Goal: Information Seeking & Learning: Learn about a topic

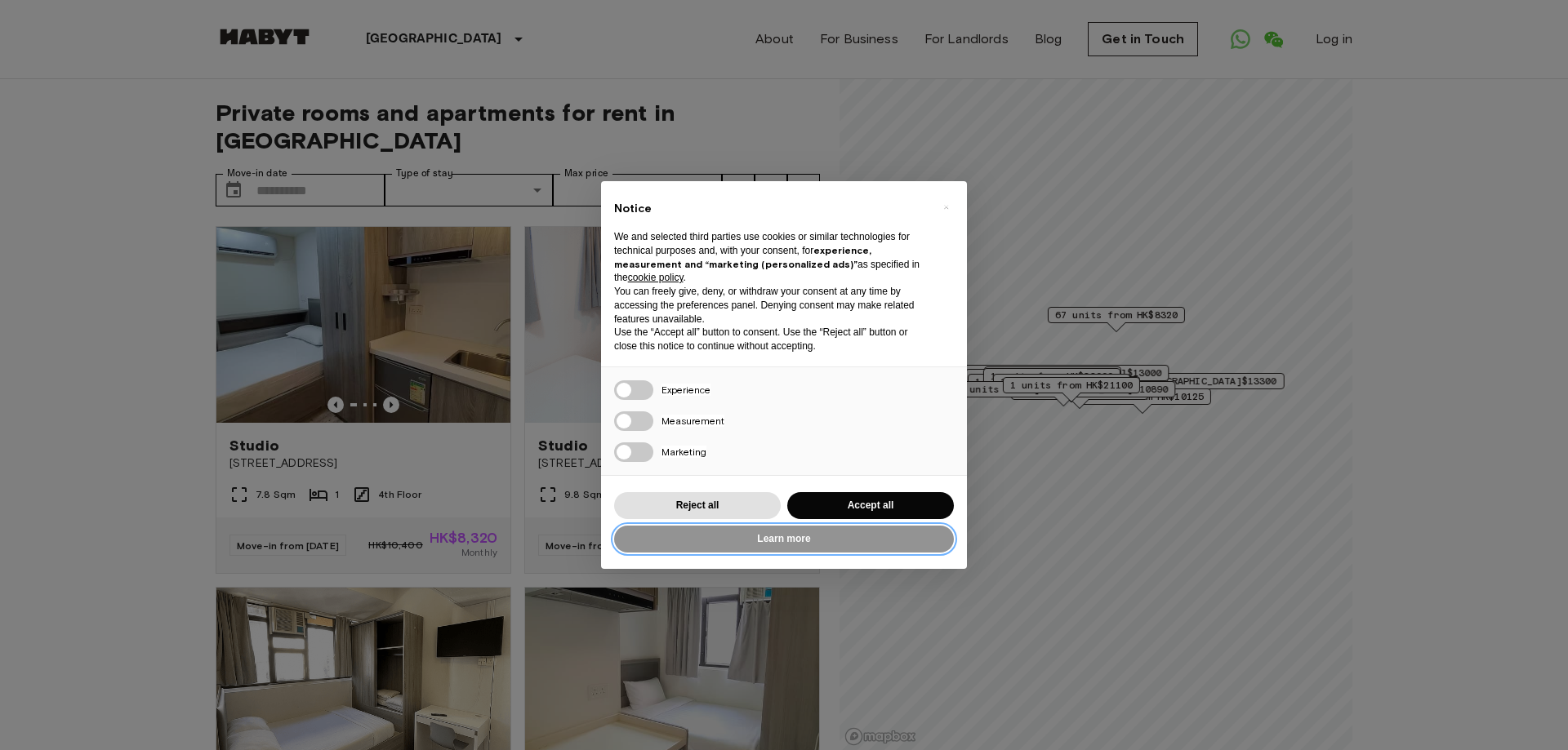
click at [794, 542] on button "Learn more" at bounding box center [784, 539] width 339 height 27
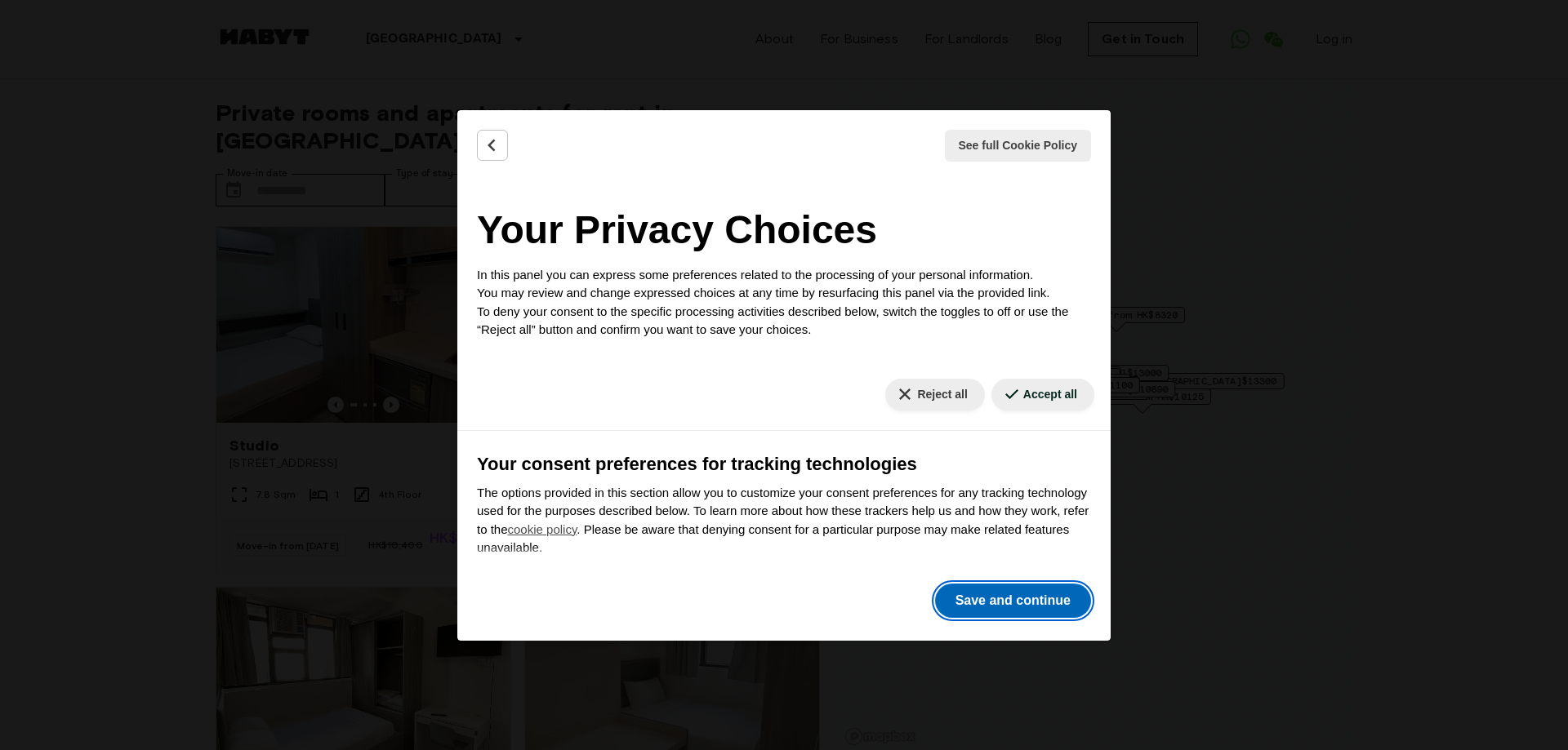
click at [1021, 602] on button "Save and continue" at bounding box center [1012, 601] width 156 height 35
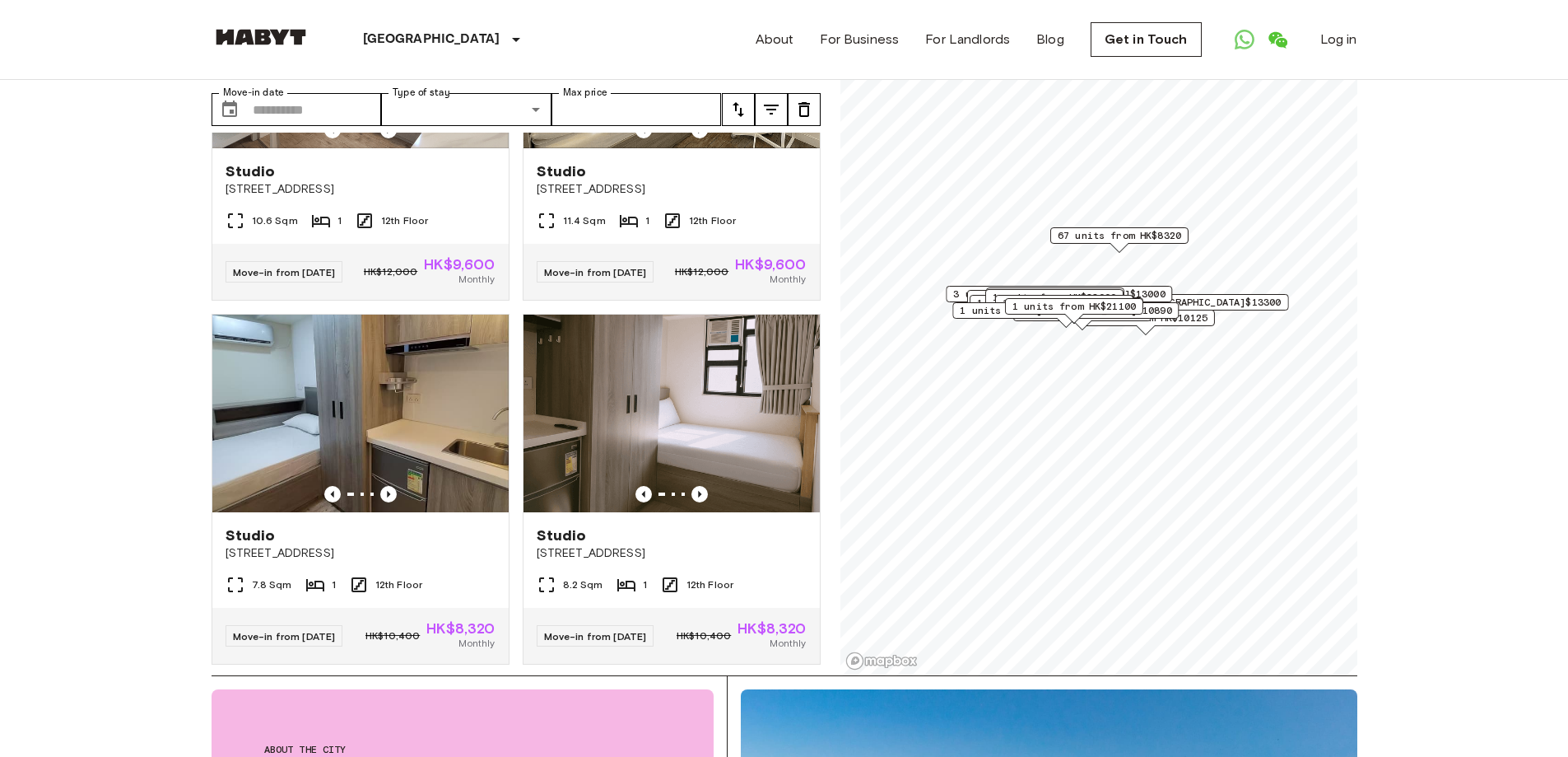
scroll to position [9335, 0]
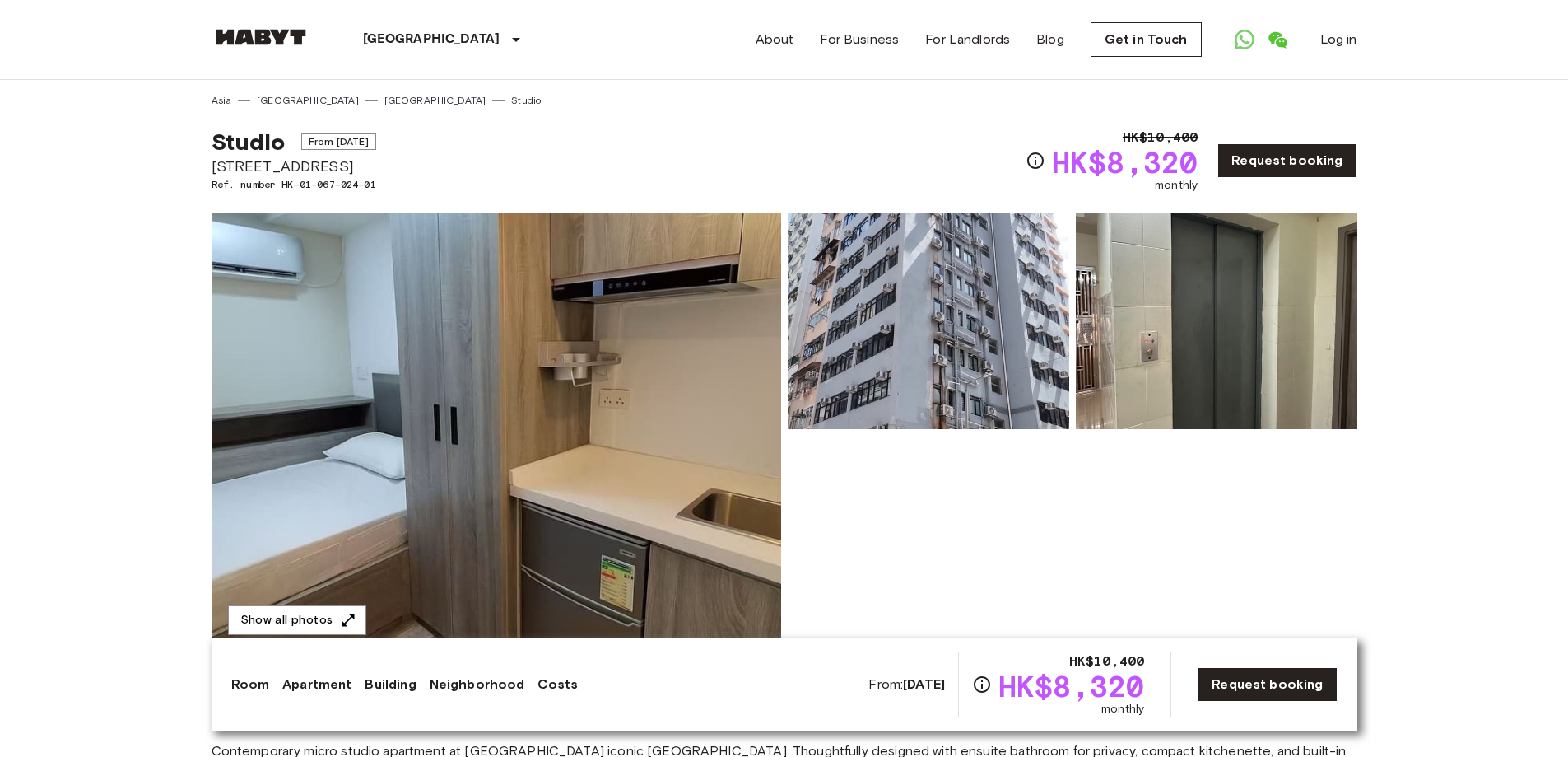
click at [624, 356] on img at bounding box center [496, 432] width 570 height 438
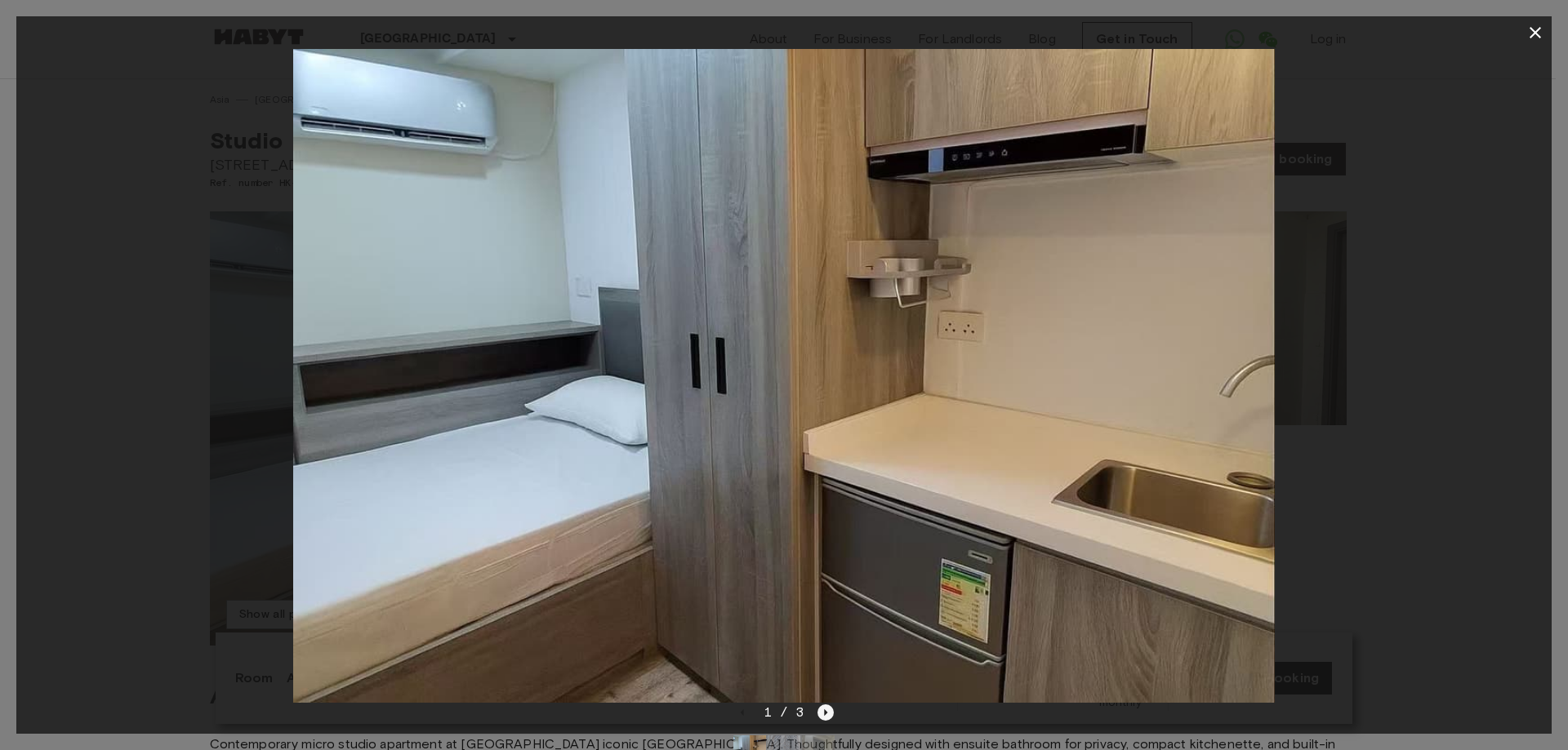
click at [819, 715] on icon "Next image" at bounding box center [825, 712] width 16 height 16
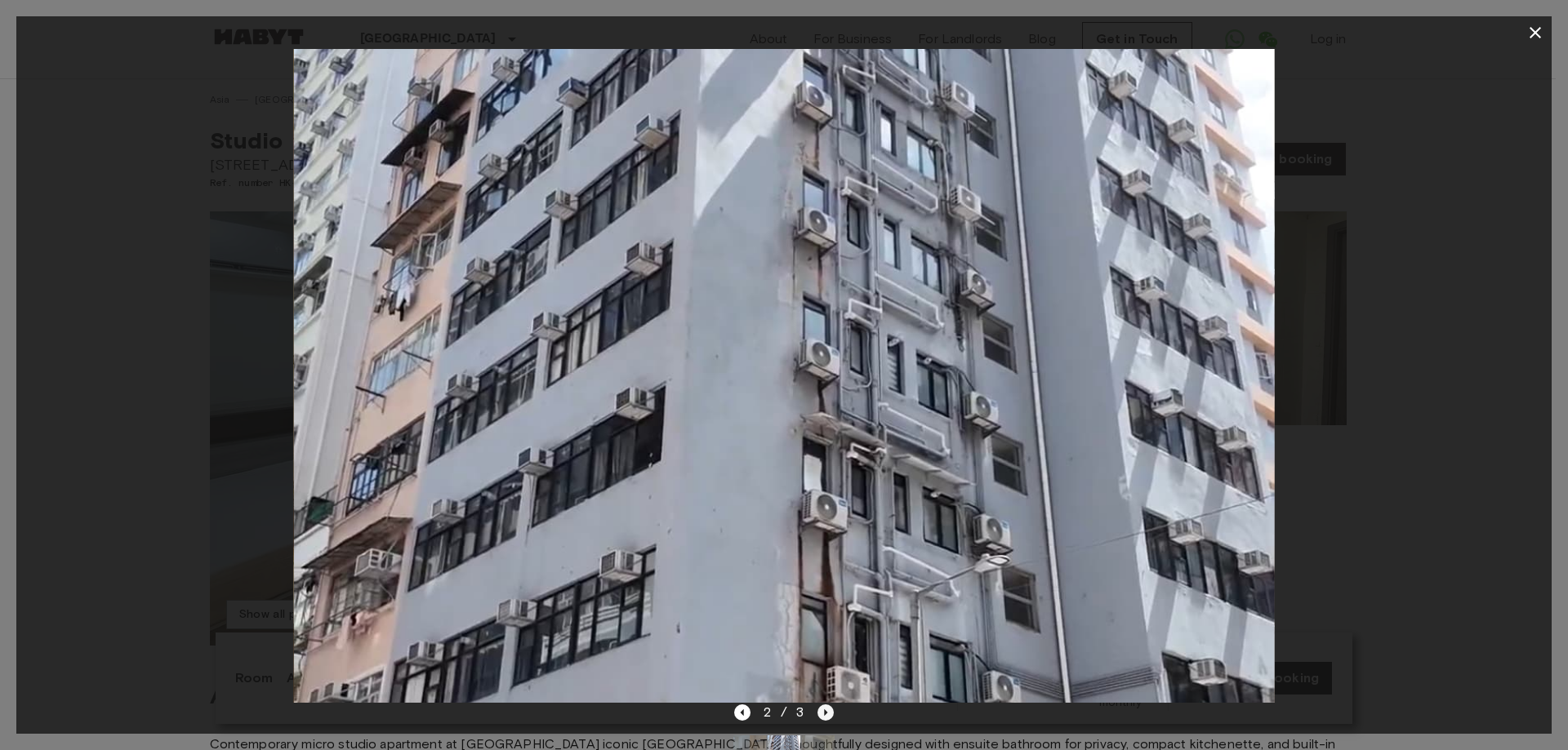
click at [821, 715] on icon "Next image" at bounding box center [825, 712] width 16 height 16
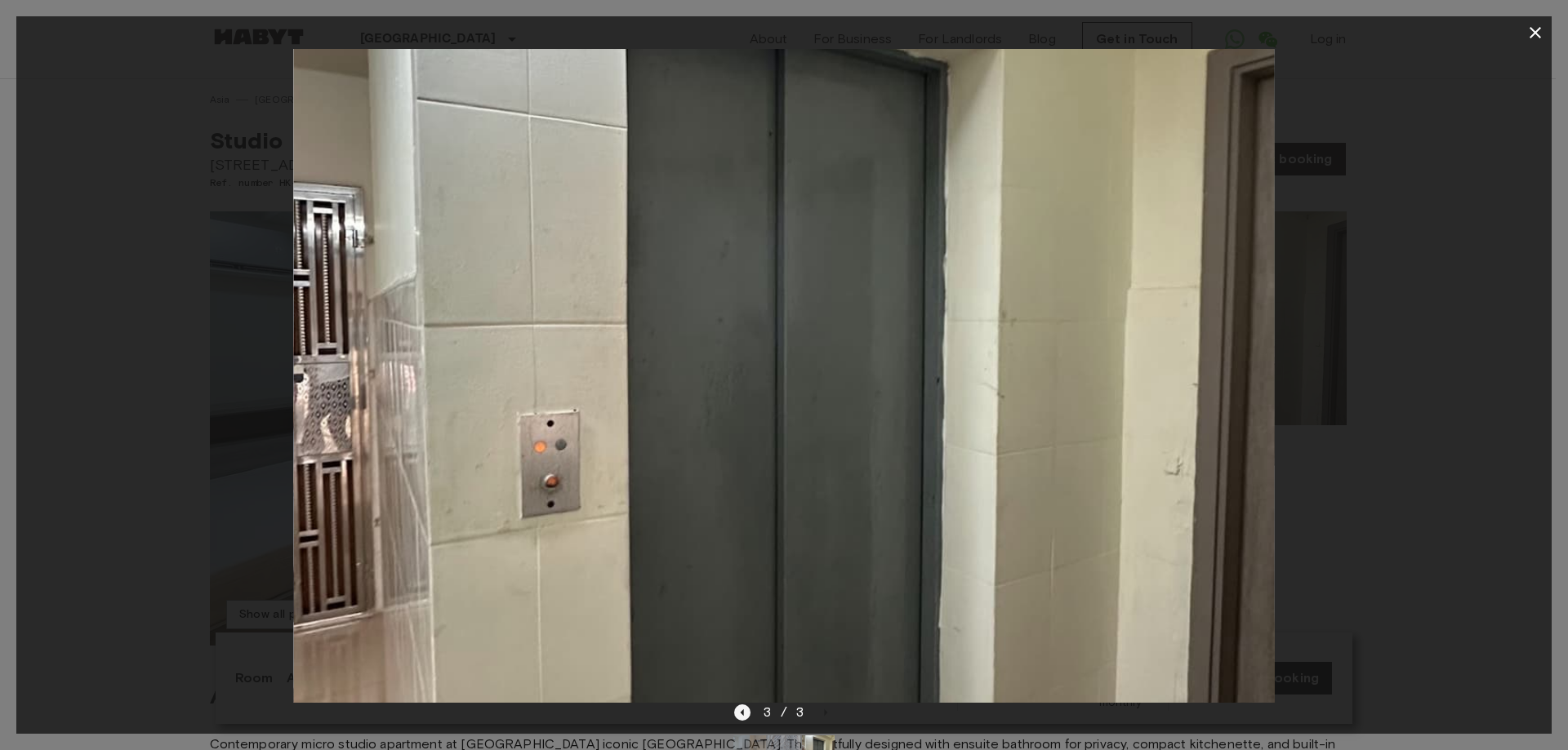
click at [742, 715] on icon "Previous image" at bounding box center [742, 712] width 16 height 16
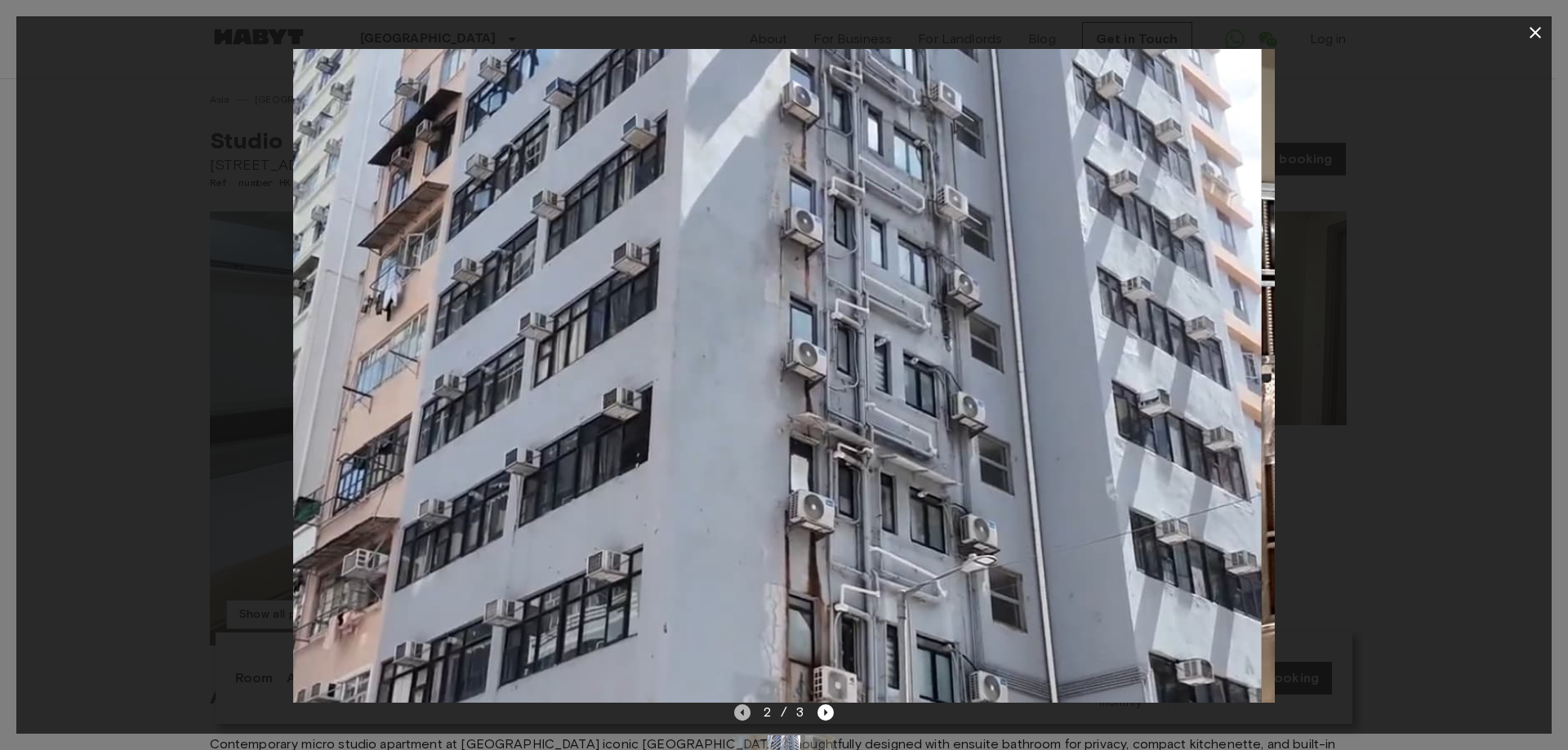
click at [745, 713] on icon "Previous image" at bounding box center [742, 712] width 16 height 16
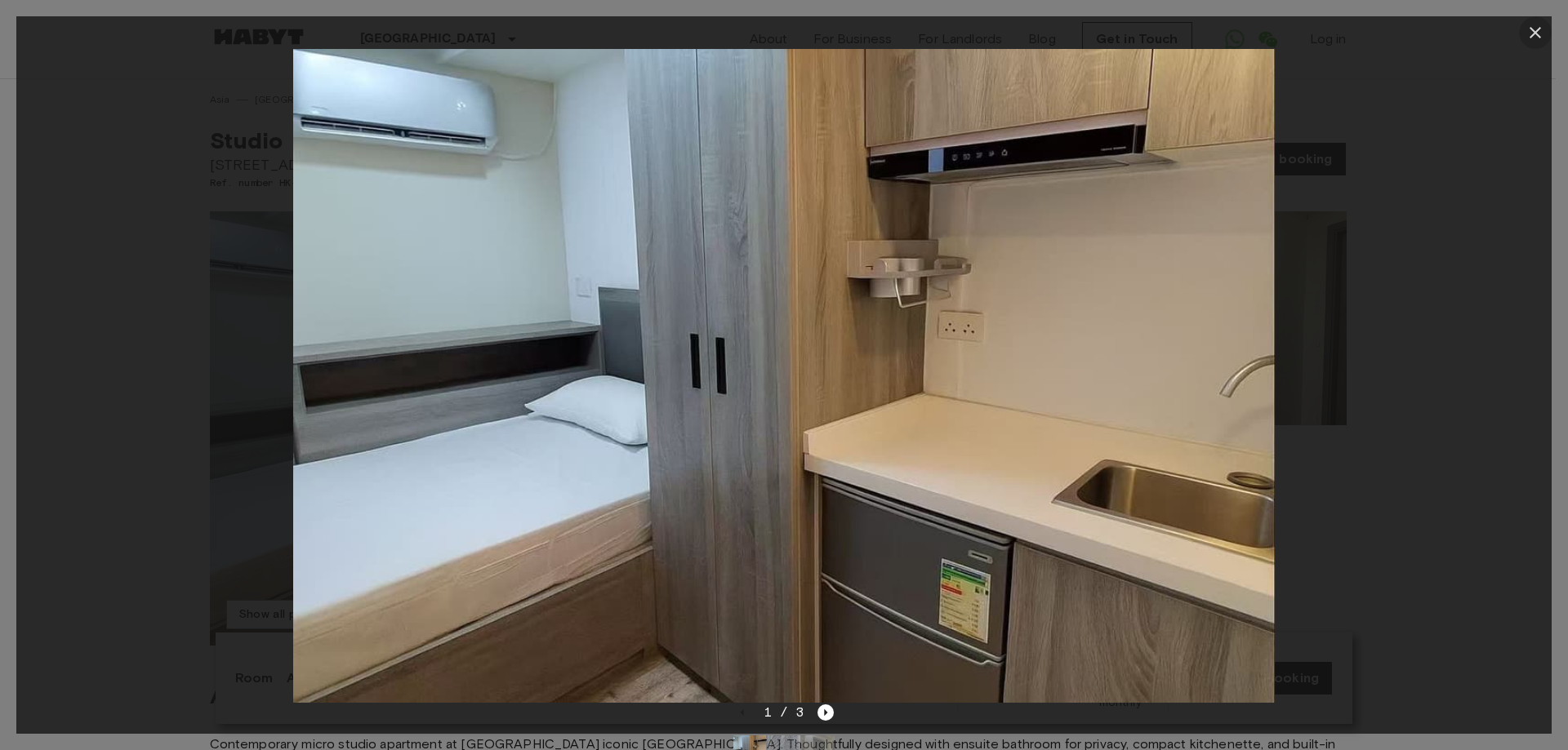
click at [1530, 25] on icon "button" at bounding box center [1534, 32] width 20 height 20
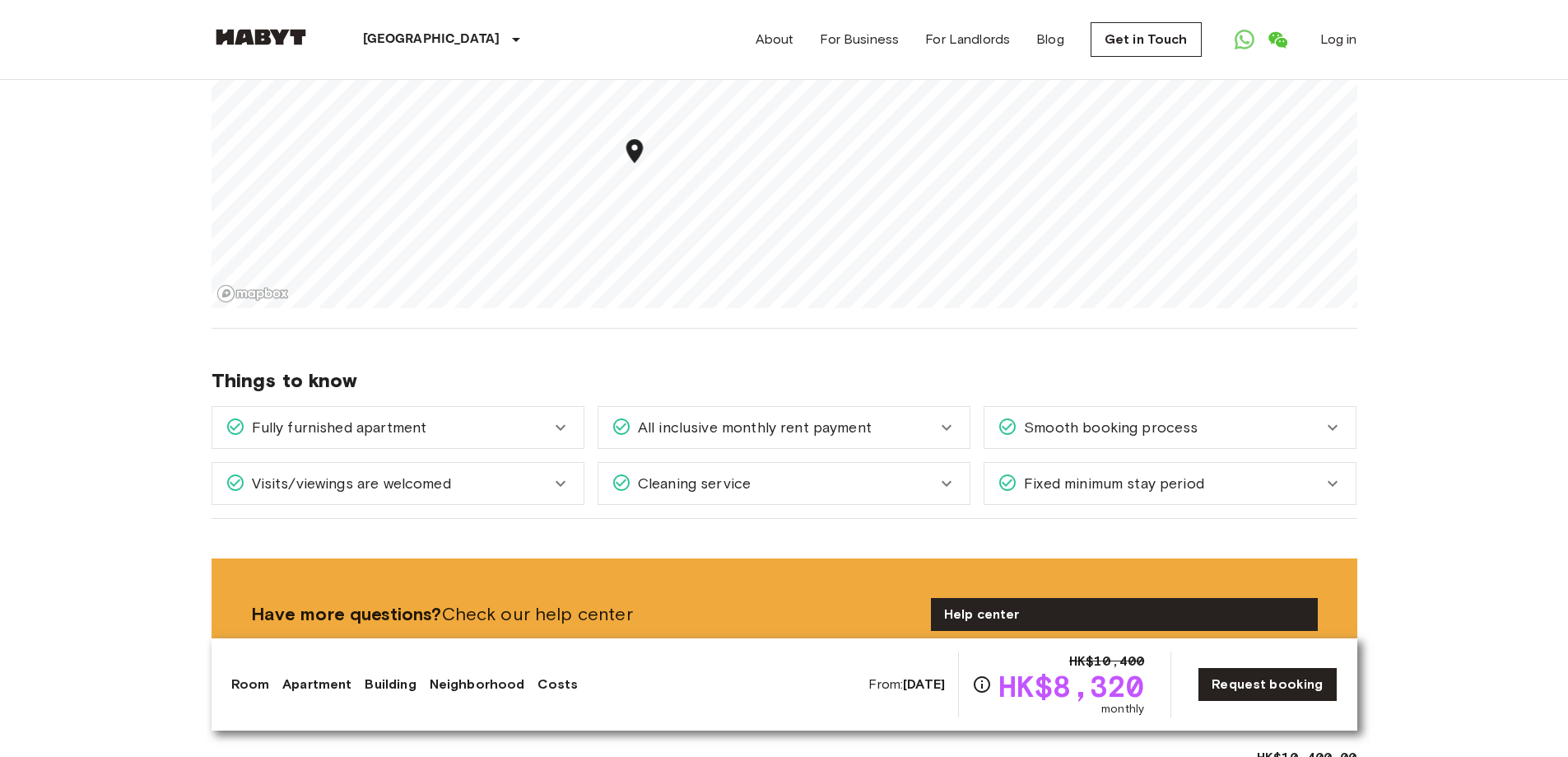
scroll to position [1730, 0]
click at [315, 687] on link "Apartment" at bounding box center [317, 685] width 69 height 20
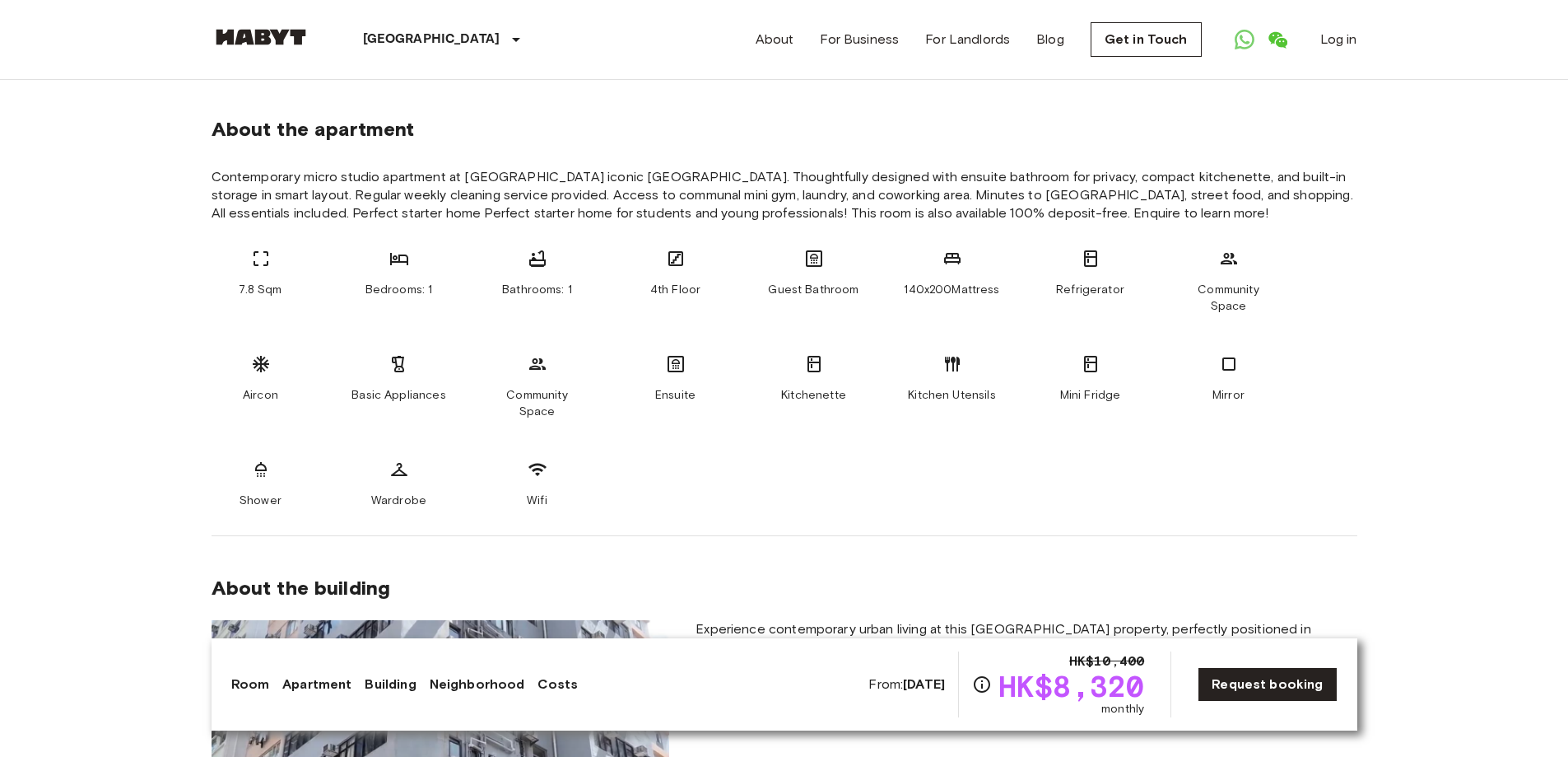
scroll to position [573, 0]
click at [375, 690] on link "Building" at bounding box center [390, 685] width 51 height 20
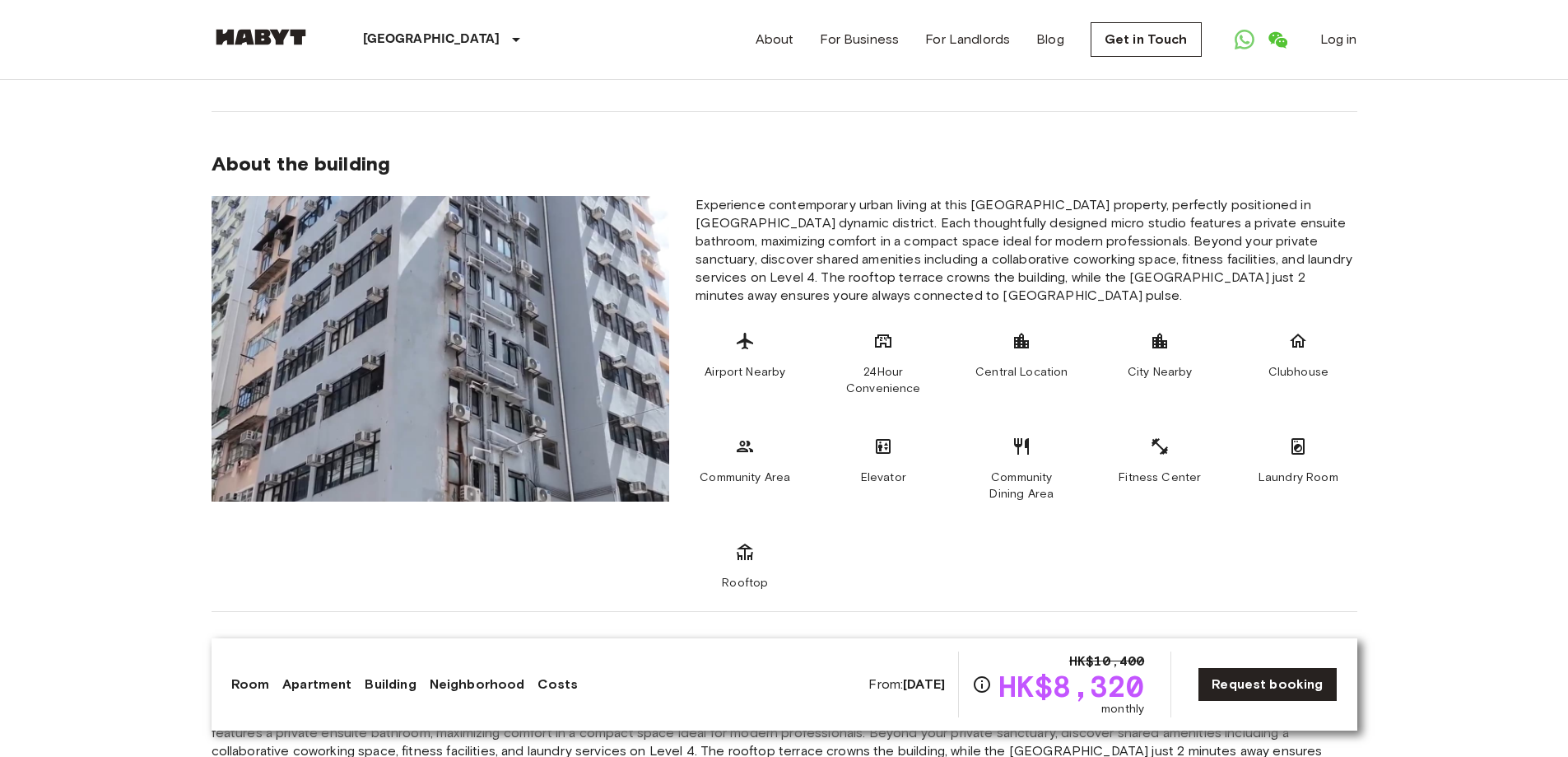
click at [457, 688] on link "Neighborhood" at bounding box center [477, 685] width 95 height 20
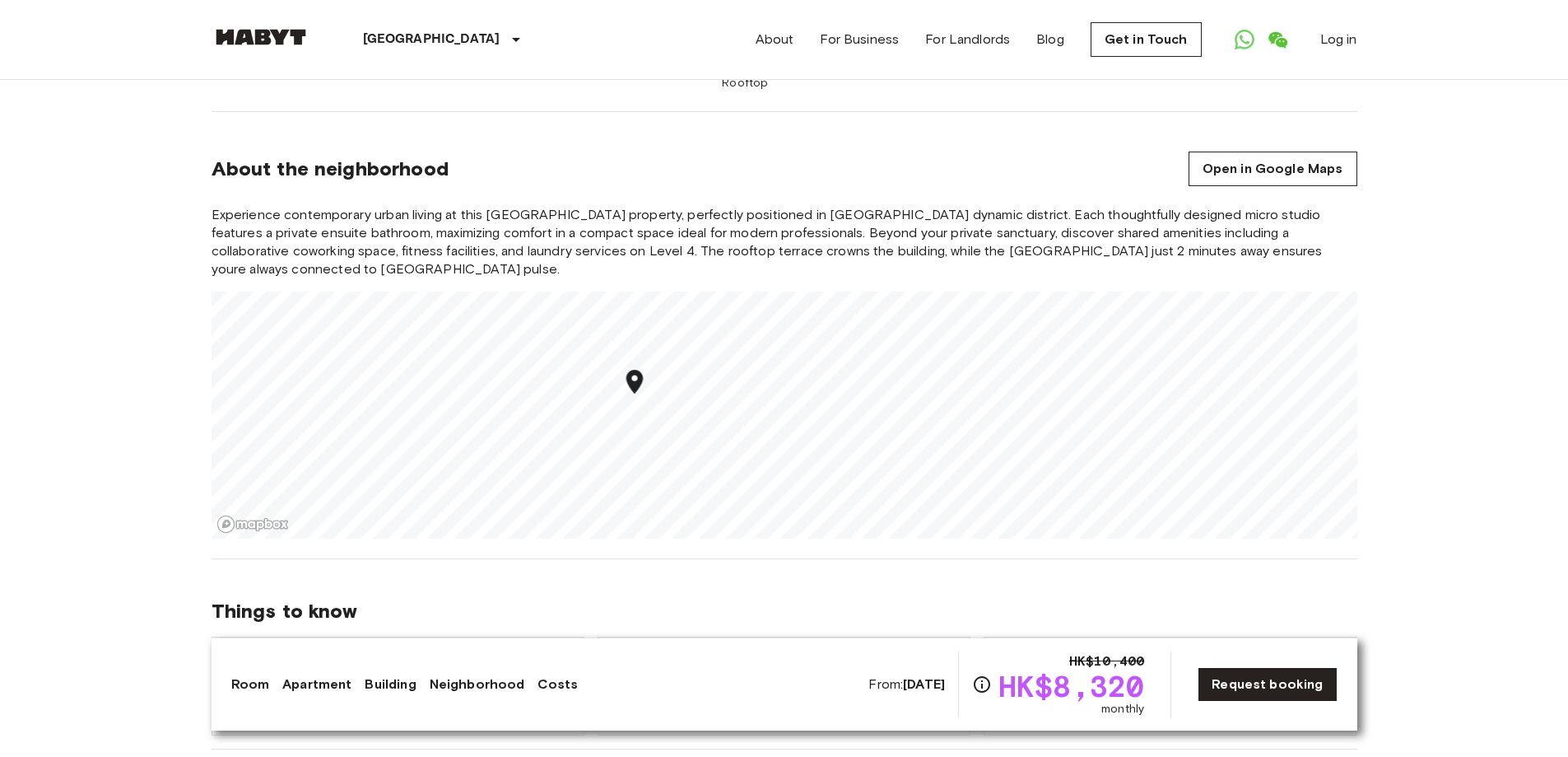
click at [546, 685] on link "Costs" at bounding box center [558, 685] width 40 height 20
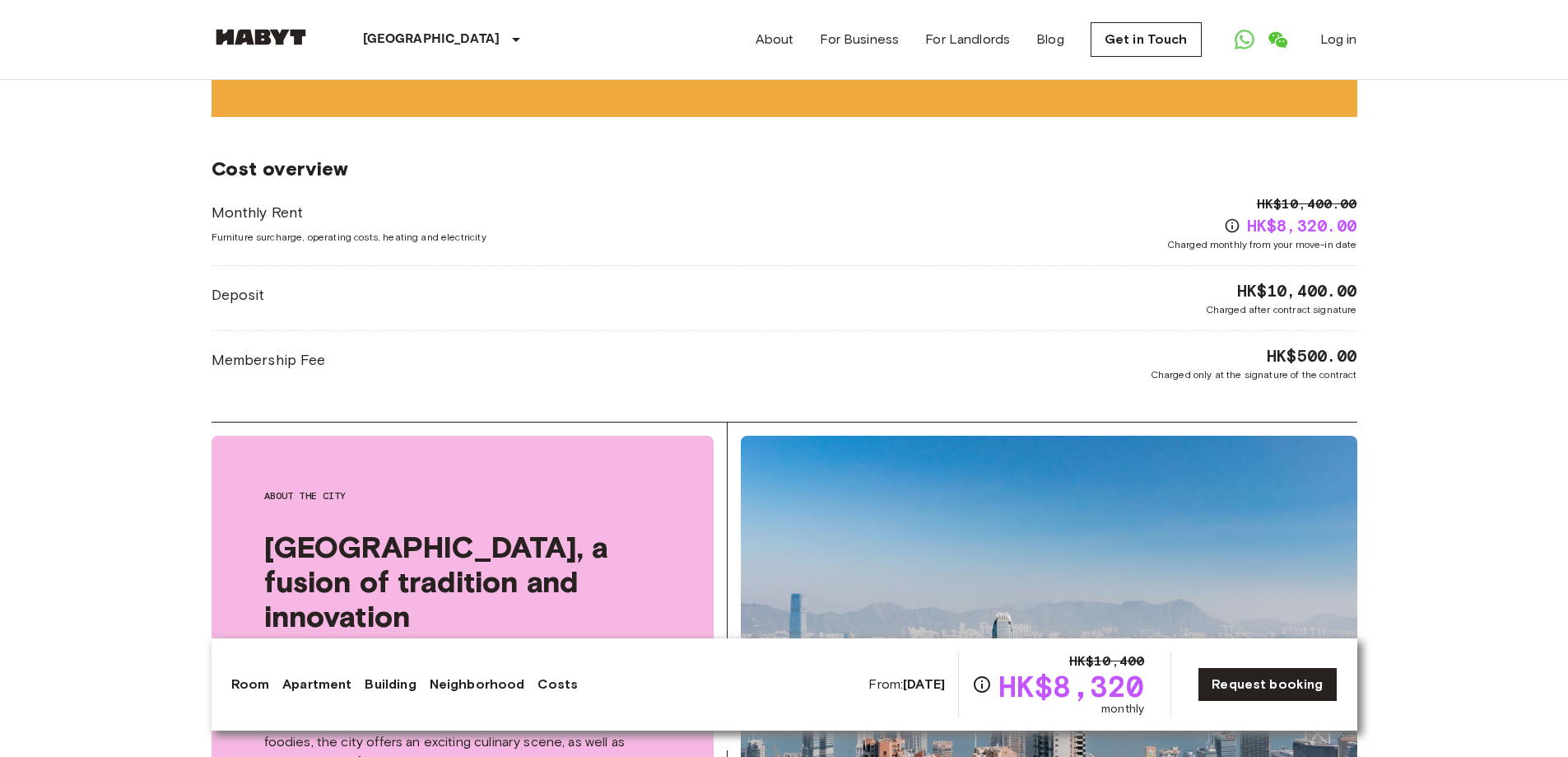
scroll to position [2288, 0]
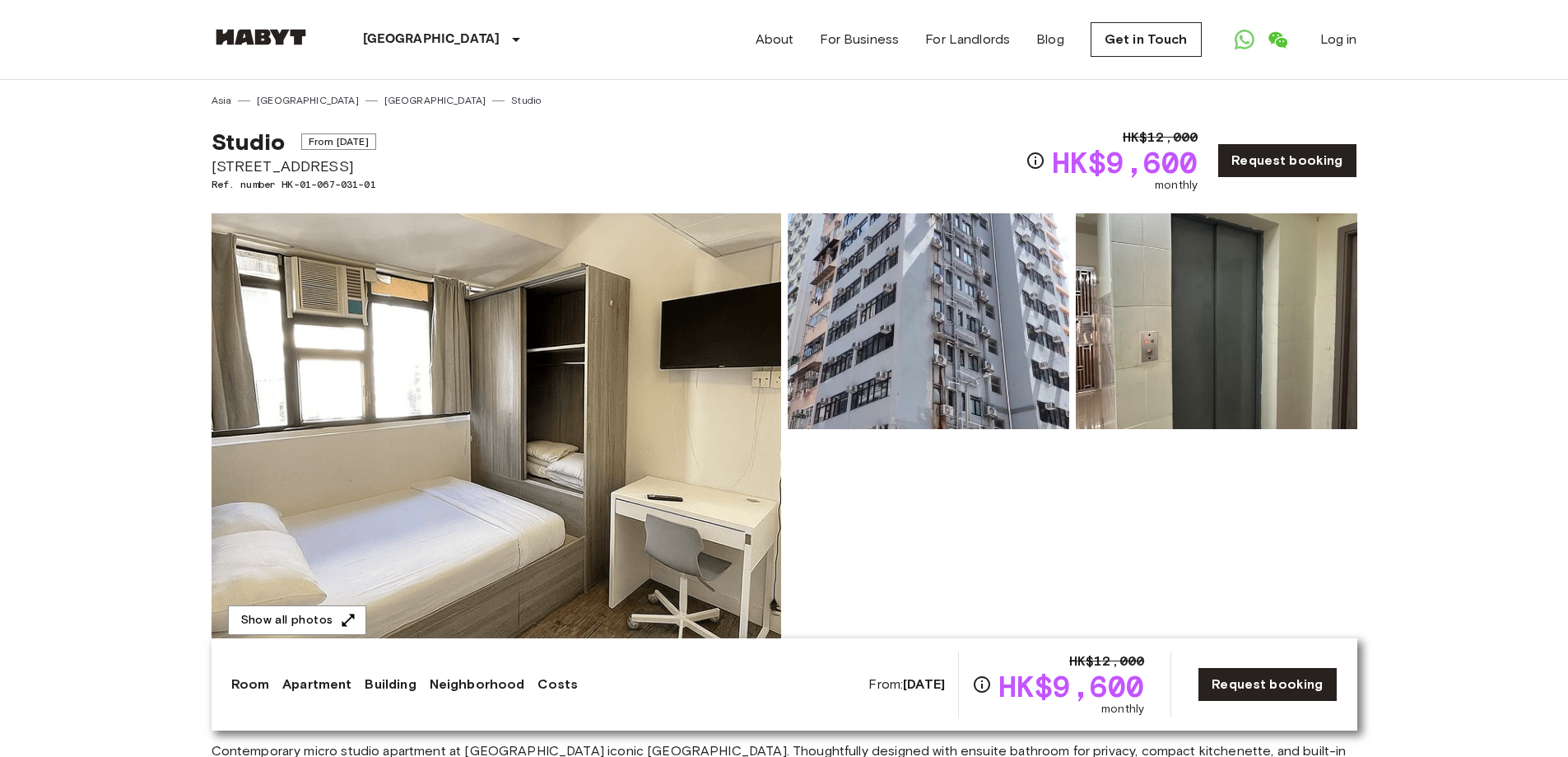
click at [539, 386] on img at bounding box center [496, 432] width 570 height 438
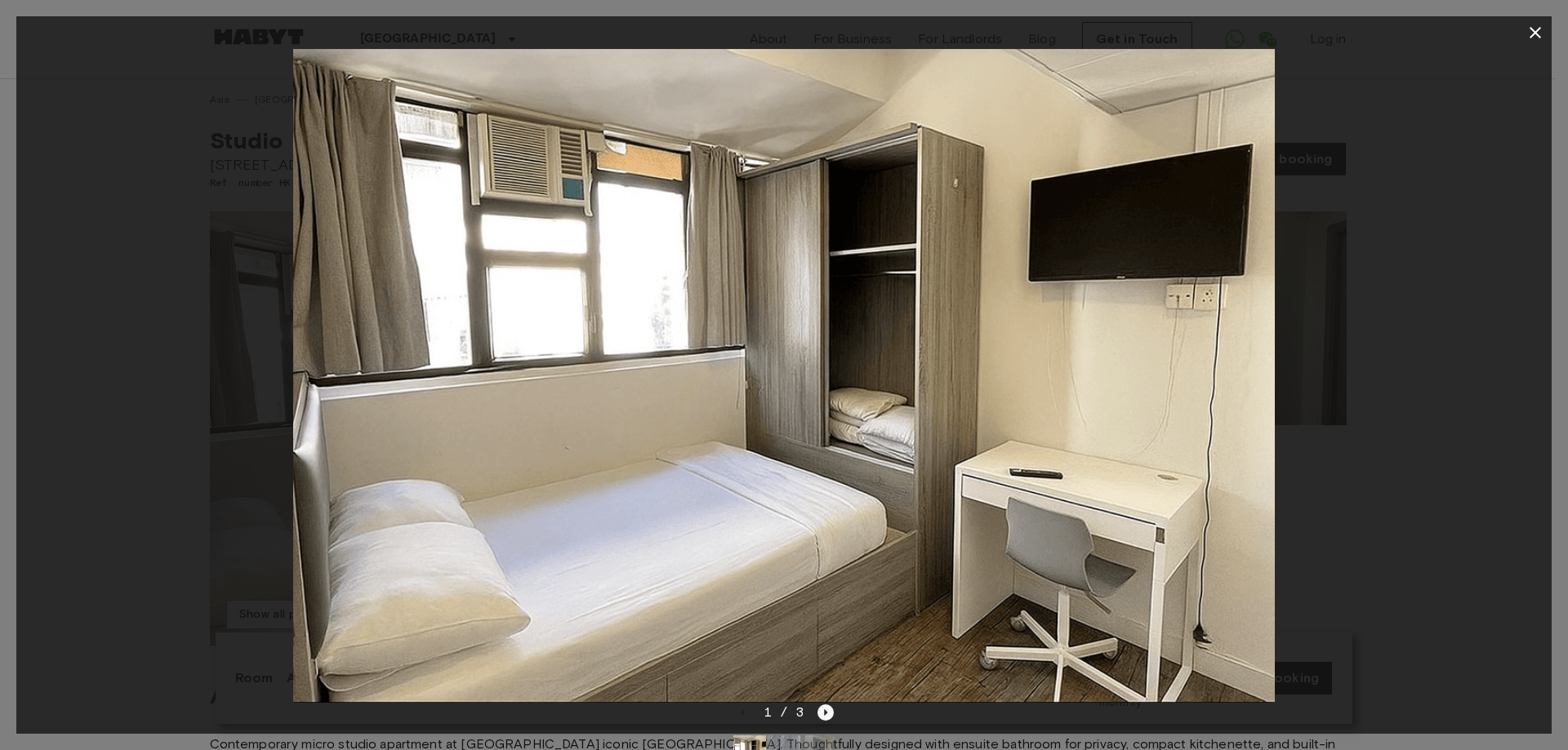
click at [825, 715] on icon "Next image" at bounding box center [826, 713] width 3 height 7
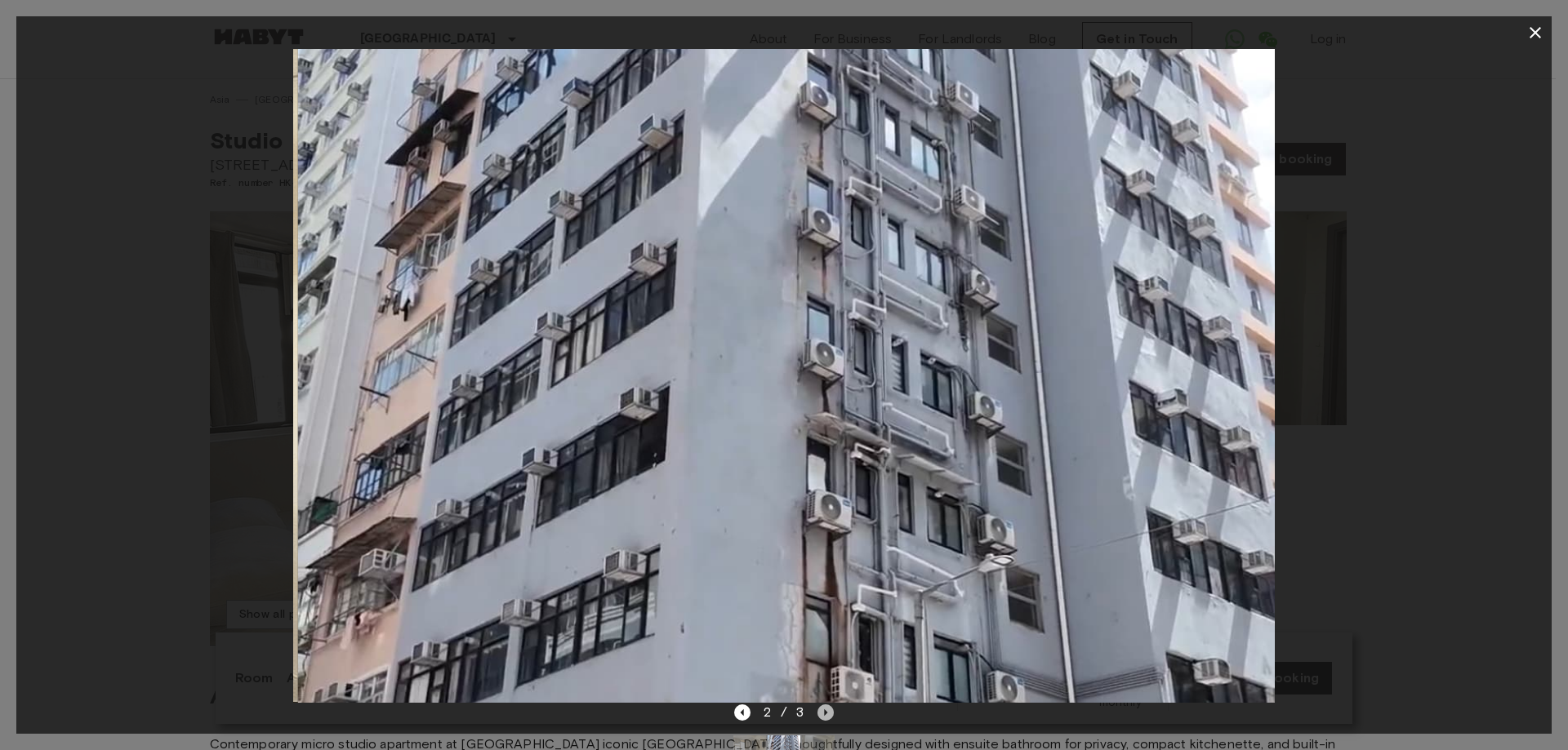
click at [825, 713] on icon "Next image" at bounding box center [826, 713] width 3 height 7
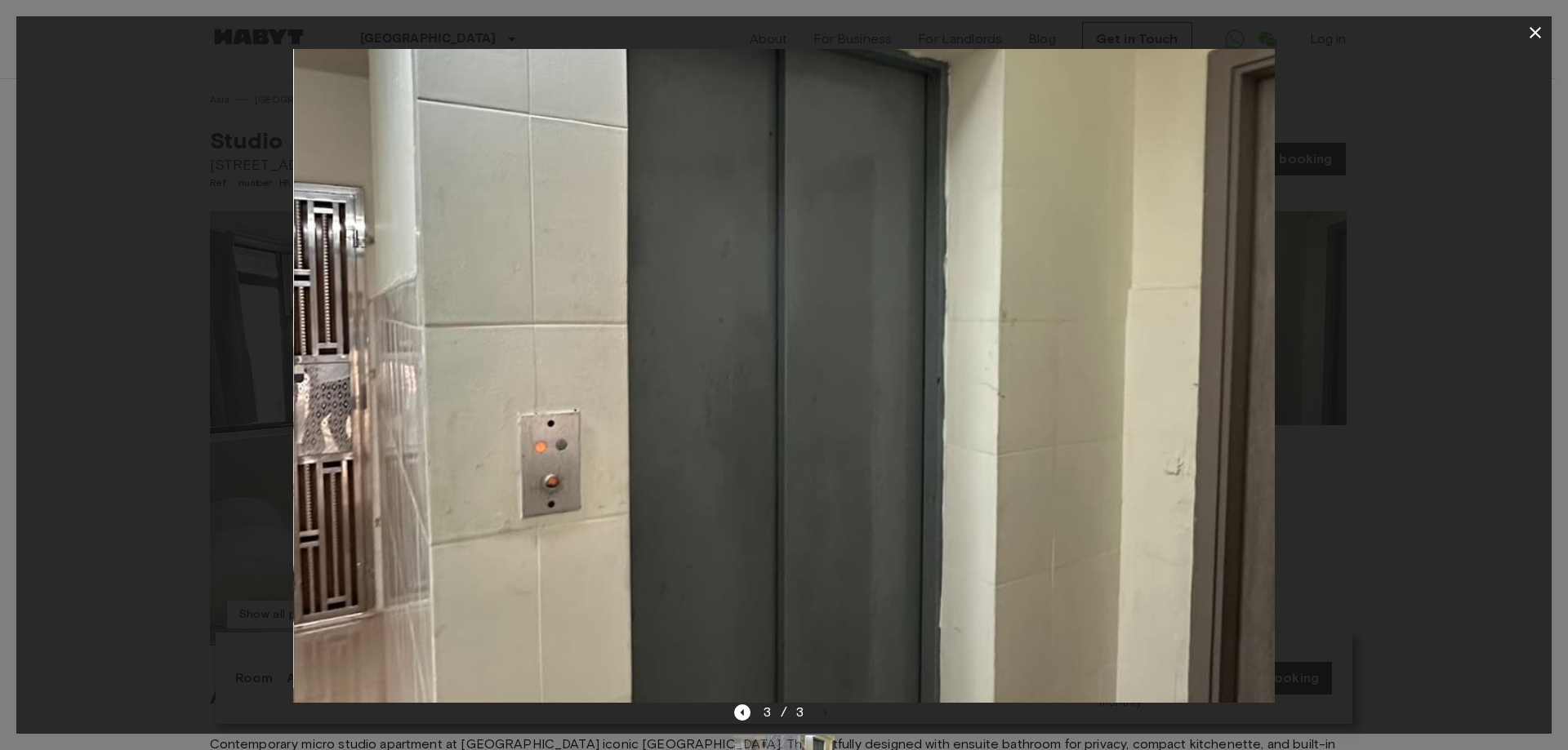
click at [1539, 31] on icon "button" at bounding box center [1534, 32] width 20 height 20
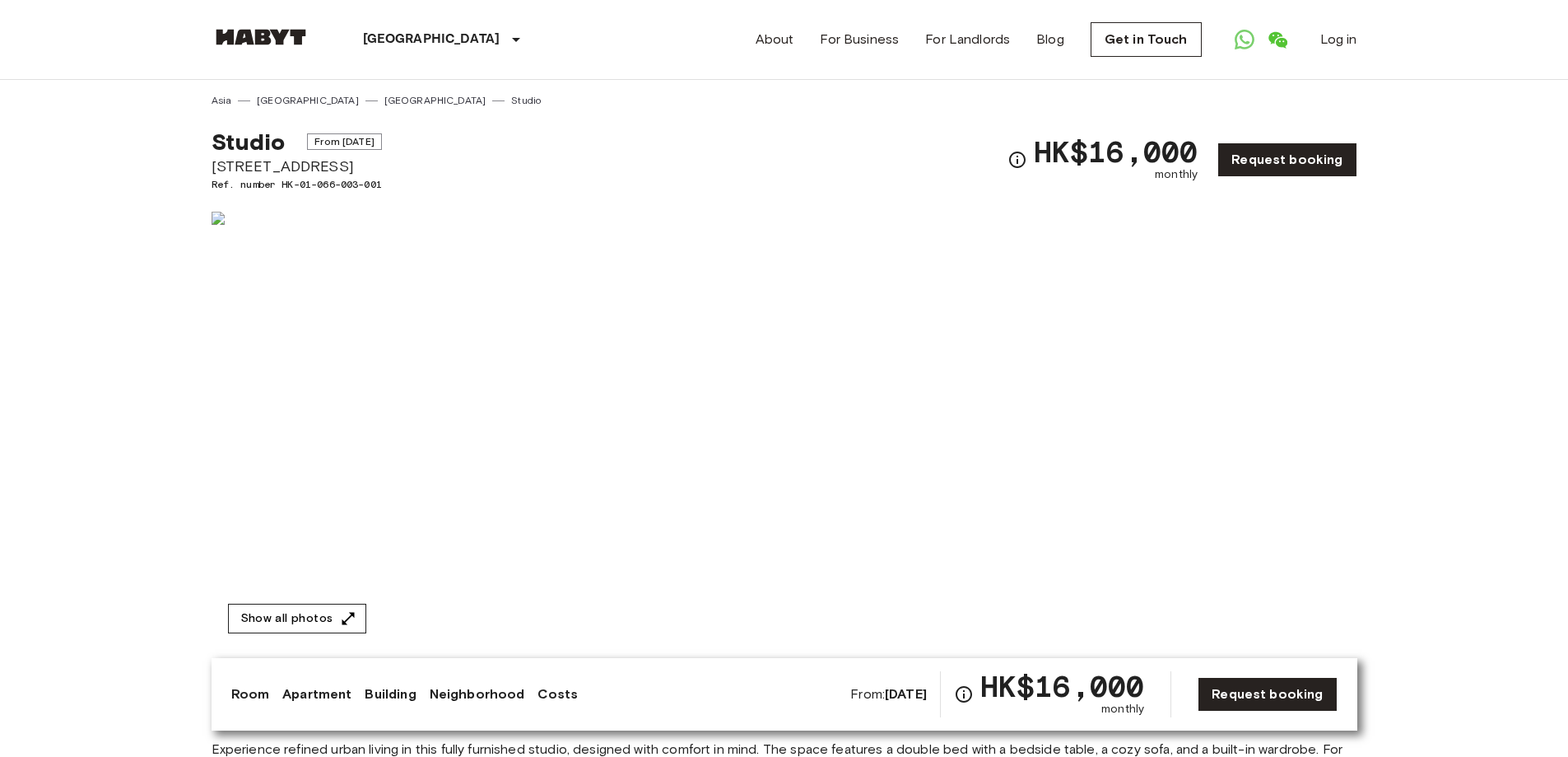
click at [284, 615] on button "Show all photos" at bounding box center [297, 619] width 139 height 31
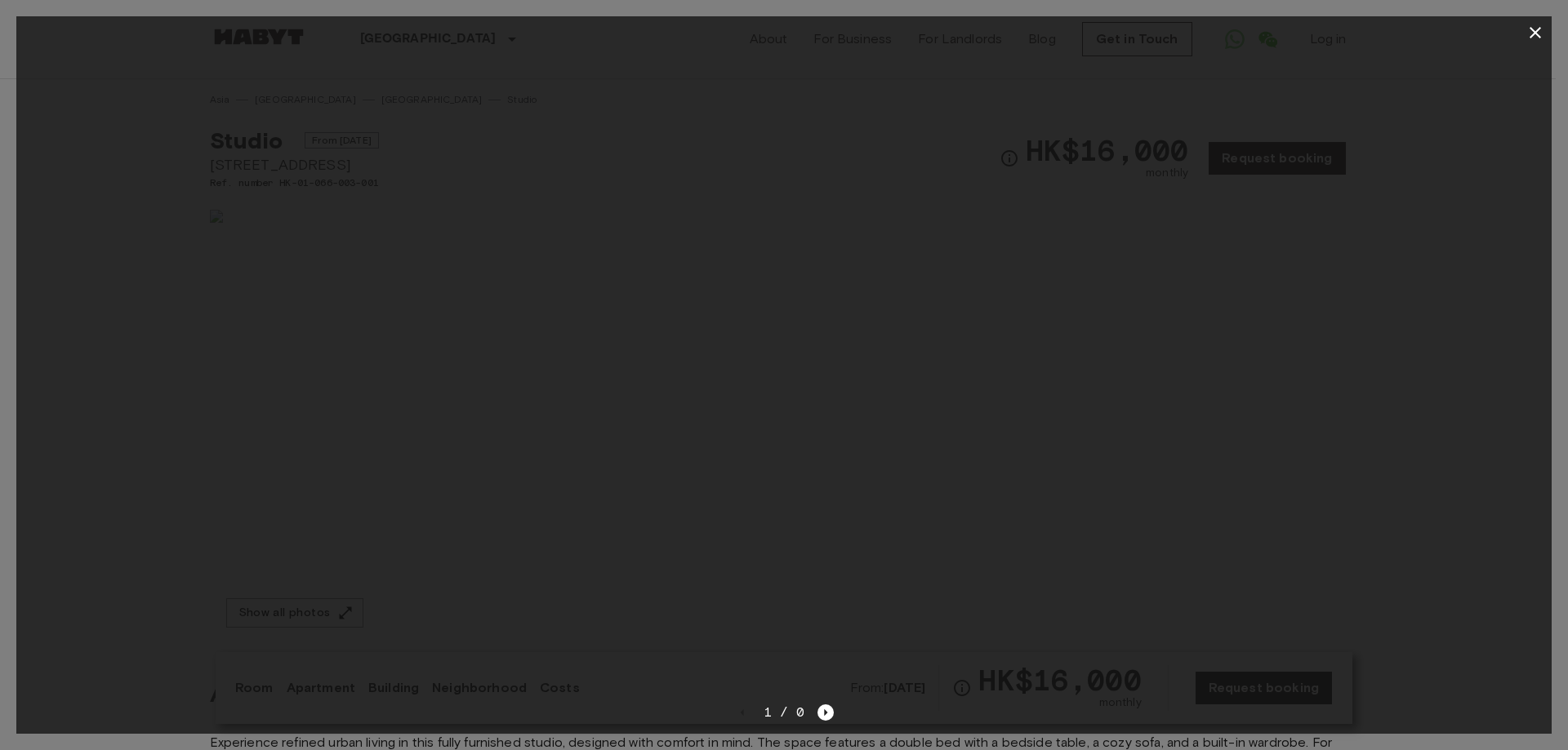
click at [1533, 35] on icon "button" at bounding box center [1534, 32] width 11 height 11
